Goal: Book appointment/travel/reservation

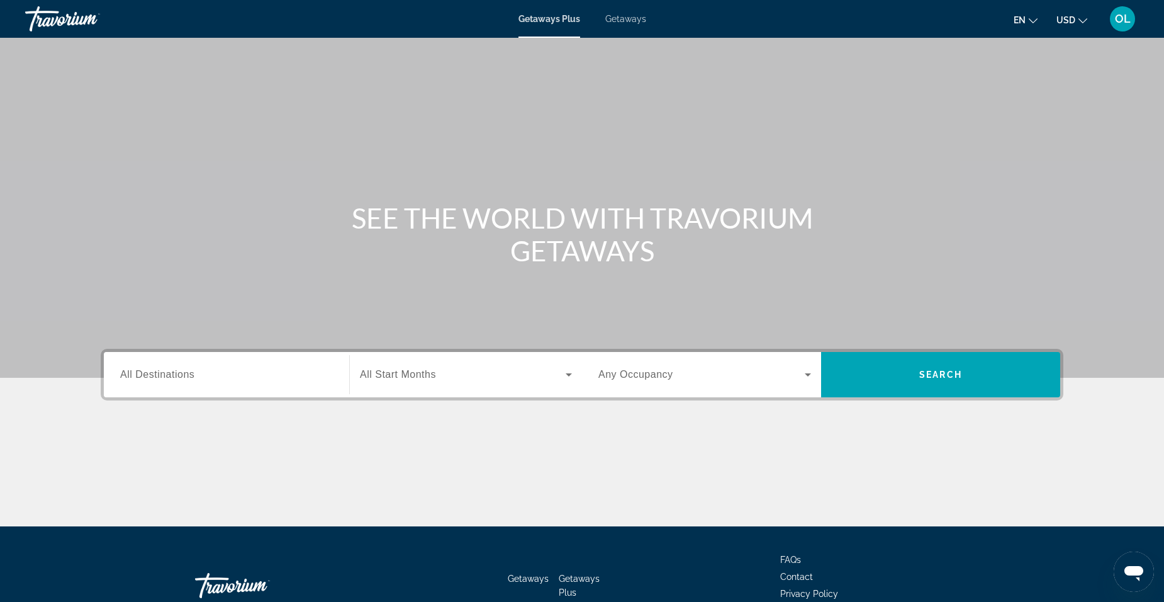
click at [181, 378] on span "All Destinations" at bounding box center [157, 374] width 74 height 11
click at [181, 378] on input "Destination All Destinations" at bounding box center [226, 375] width 213 height 15
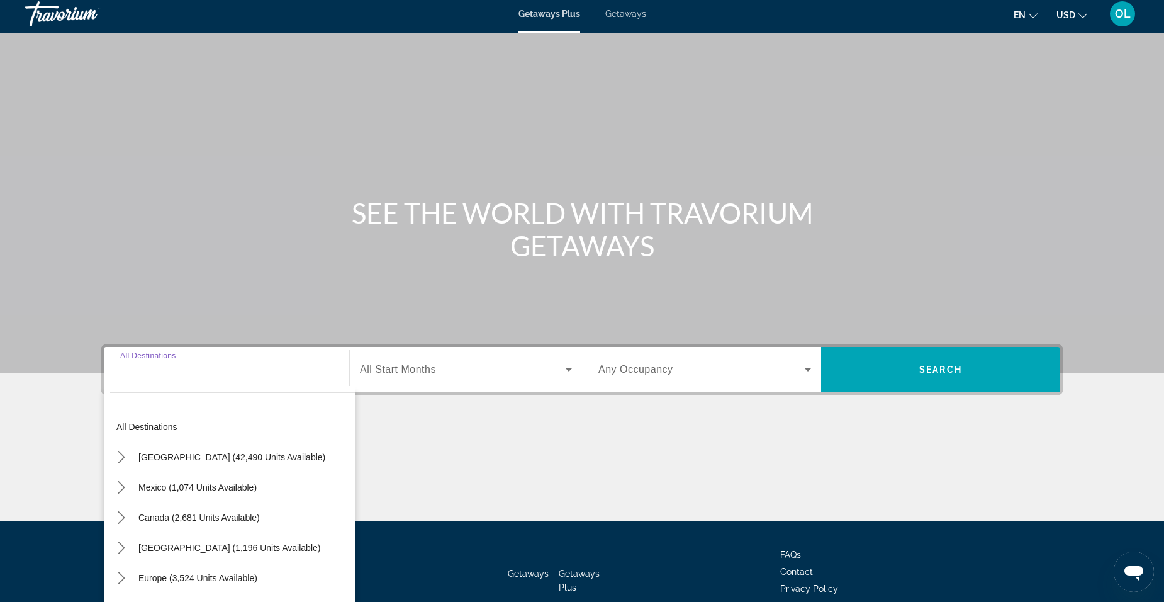
scroll to position [79, 0]
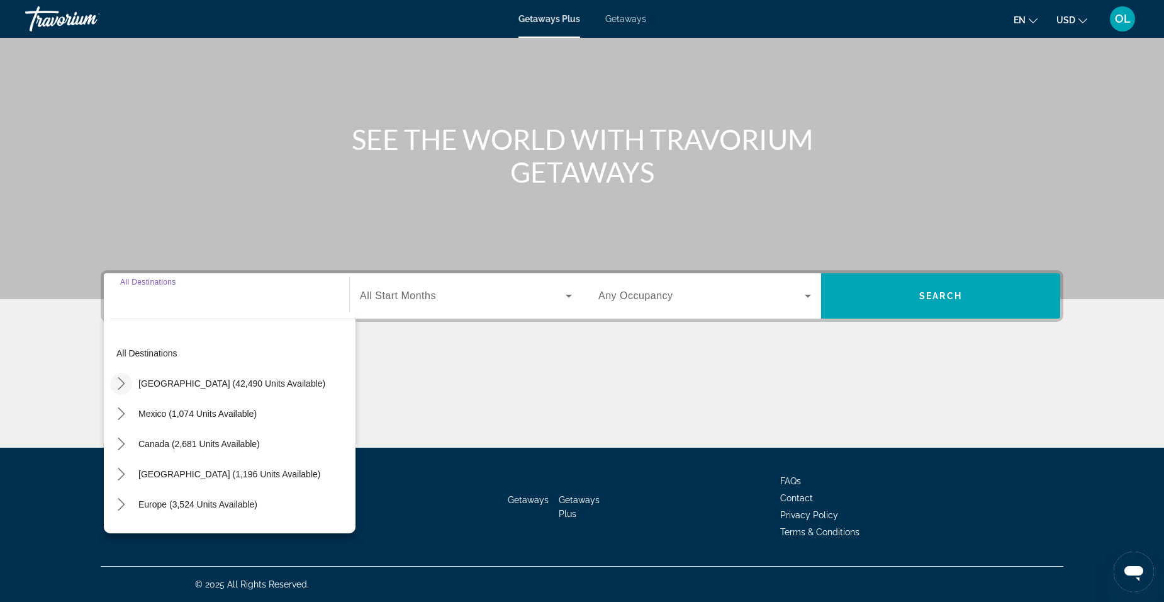
click at [125, 383] on icon "Toggle United States (42,490 units available) submenu" at bounding box center [121, 383] width 13 height 13
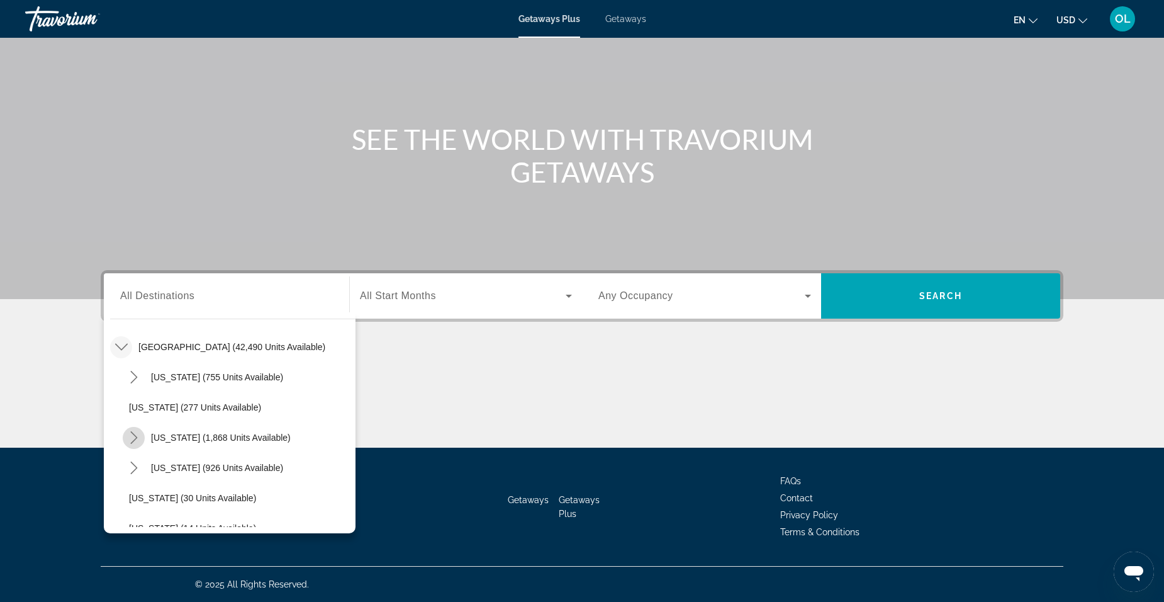
click at [133, 437] on icon "Toggle California (1,868 units available) submenu" at bounding box center [134, 437] width 13 height 13
click at [193, 499] on span "[GEOGRAPHIC_DATA] (1,142 units available)" at bounding box center [233, 498] width 182 height 10
type input "**********"
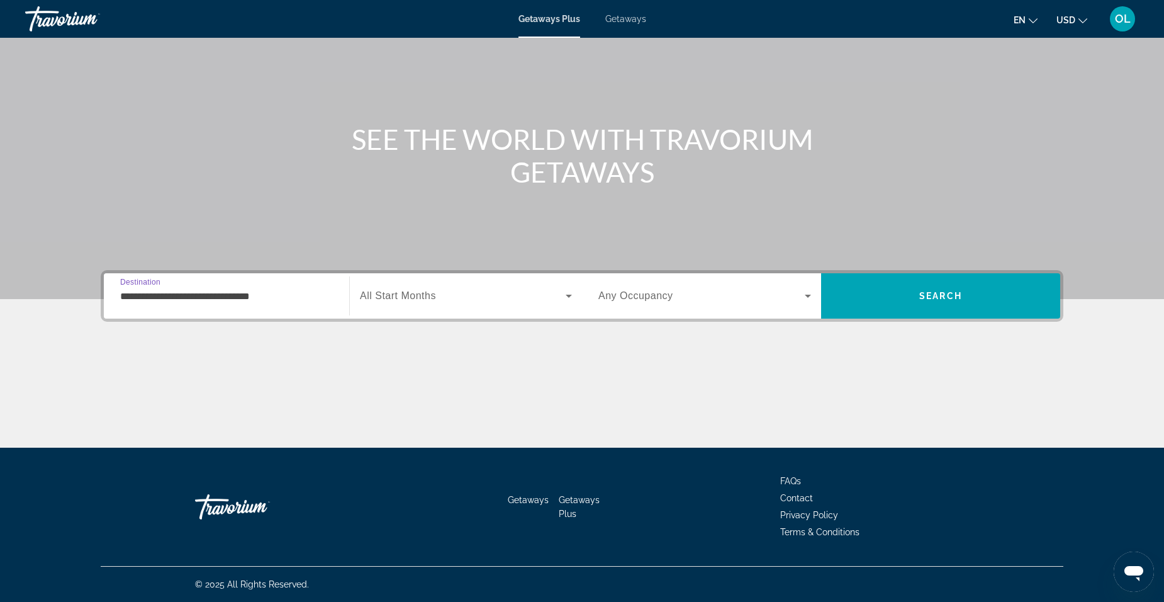
click at [430, 304] on div "Search widget" at bounding box center [466, 295] width 212 height 35
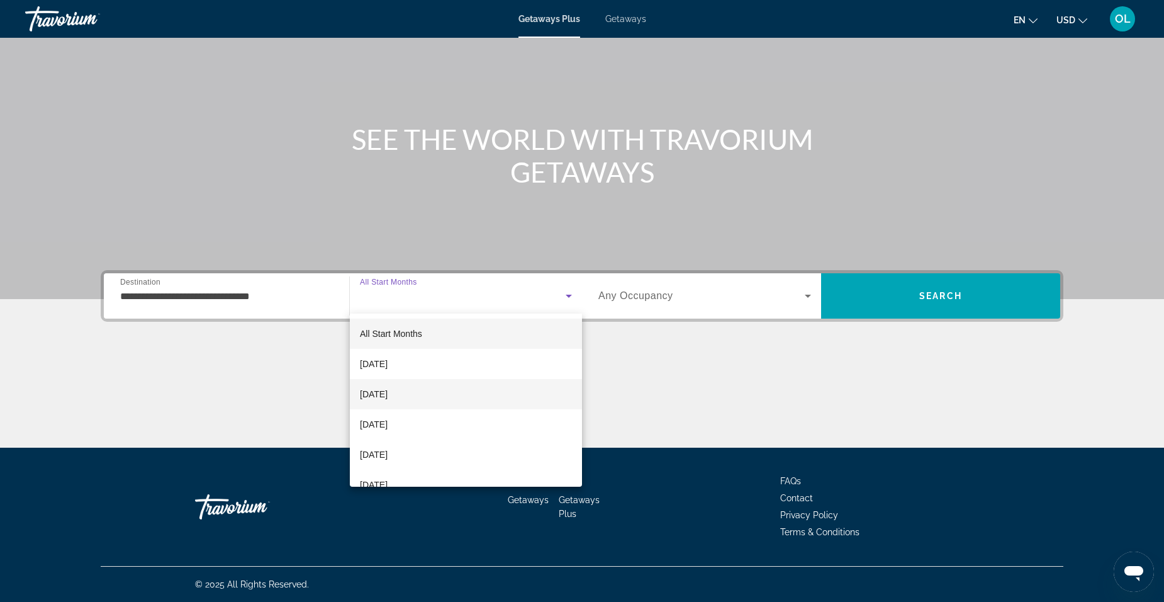
click at [388, 392] on span "[DATE]" at bounding box center [374, 393] width 28 height 15
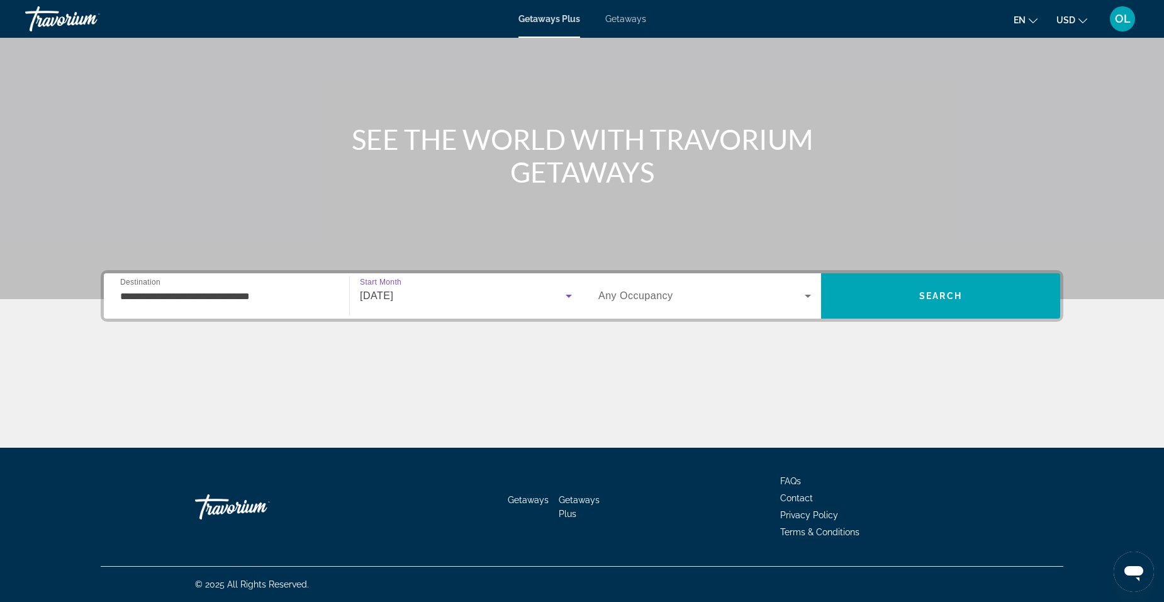
click at [811, 295] on icon "Search widget" at bounding box center [808, 296] width 6 height 3
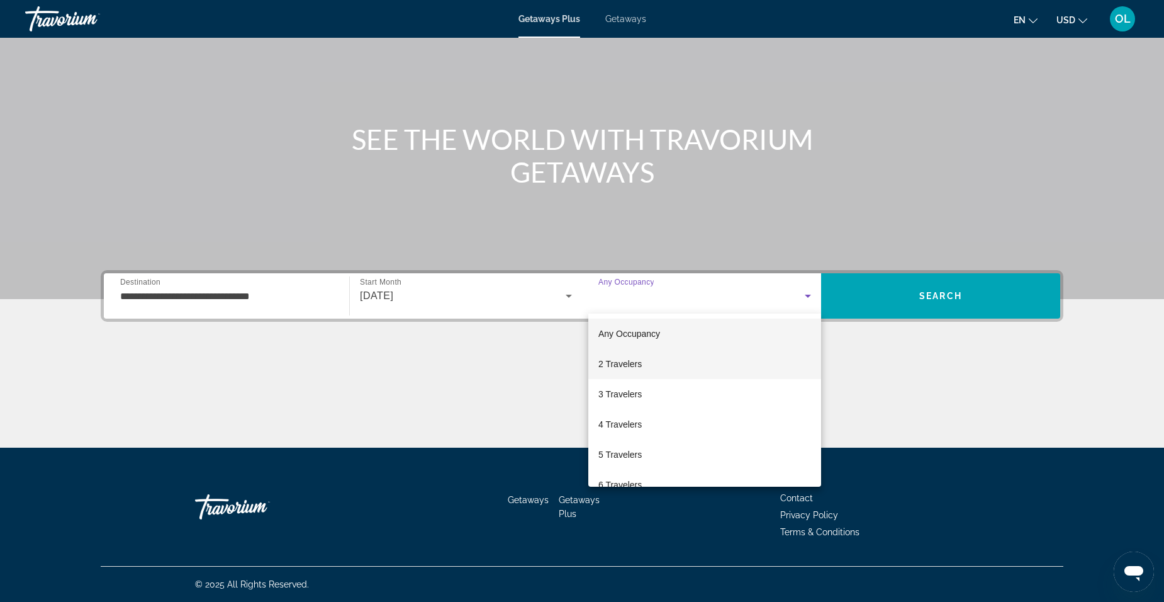
click at [650, 367] on mat-option "2 Travelers" at bounding box center [705, 364] width 233 height 30
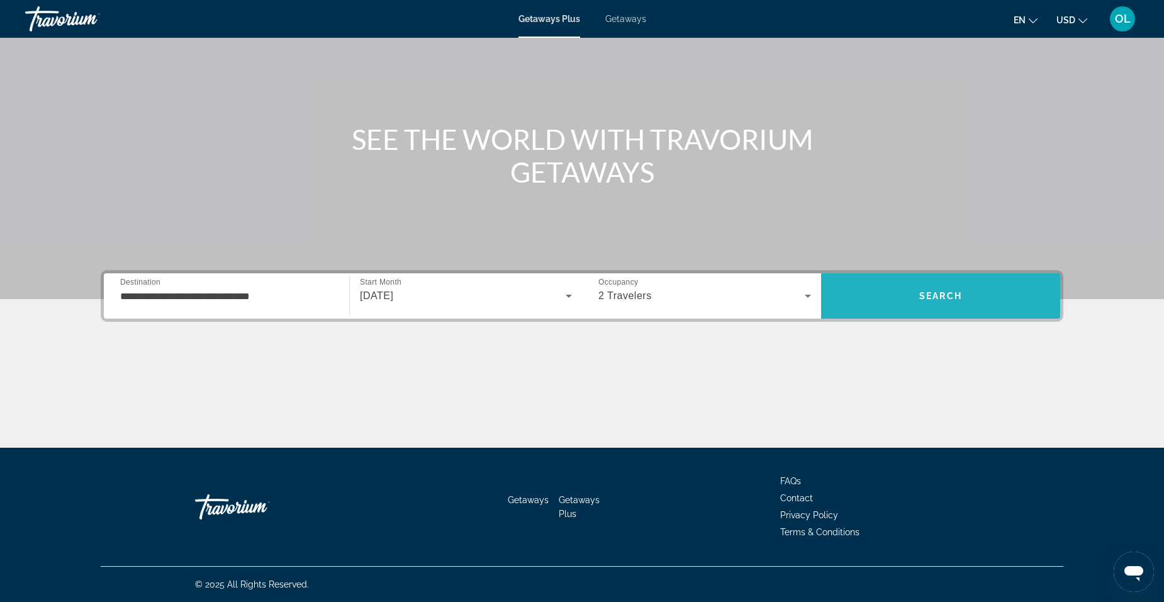
click at [937, 291] on span "Search" at bounding box center [941, 296] width 43 height 10
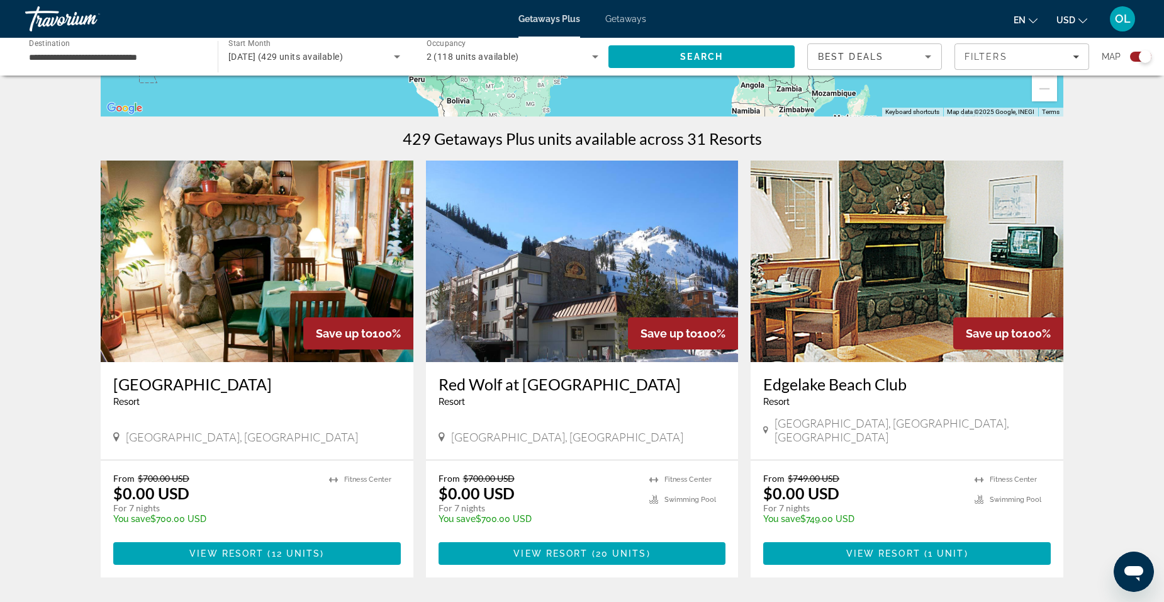
scroll to position [441, 0]
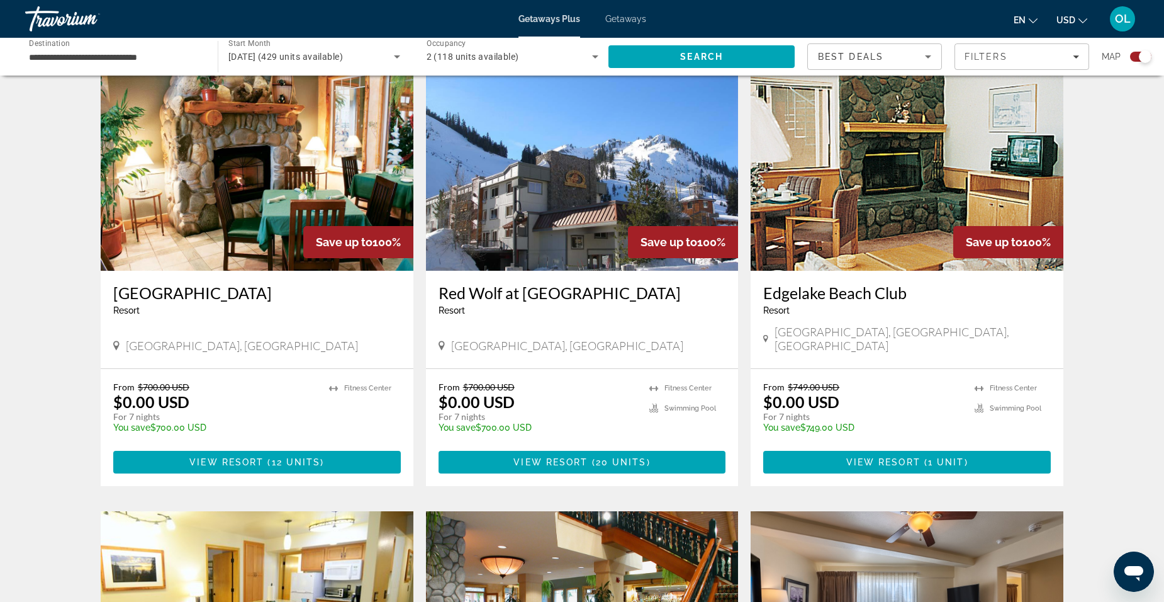
click at [237, 227] on img "Main content" at bounding box center [257, 169] width 313 height 201
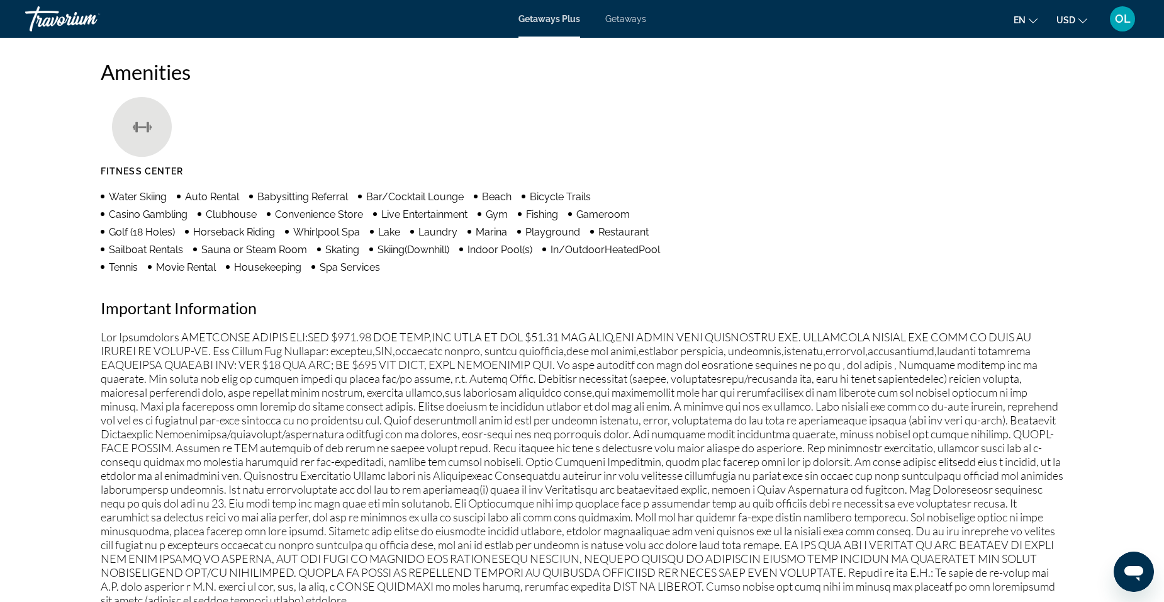
scroll to position [618, 0]
